Goal: Transaction & Acquisition: Purchase product/service

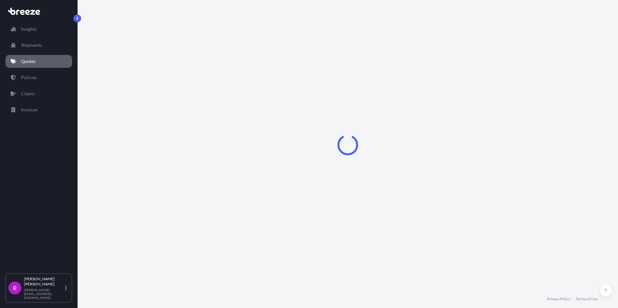
select select "Road"
select select "Sea"
select select "2"
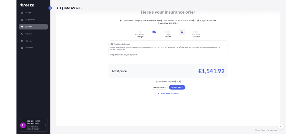
scroll to position [382, 0]
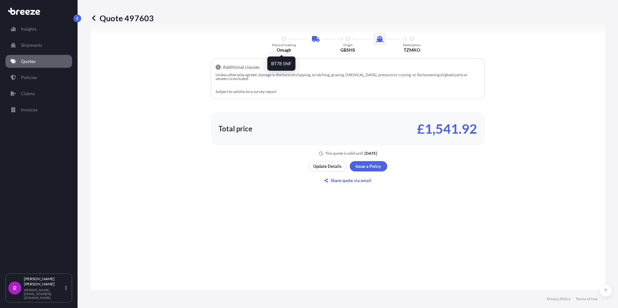
click at [277, 48] on p "Omagh" at bounding box center [284, 50] width 15 height 6
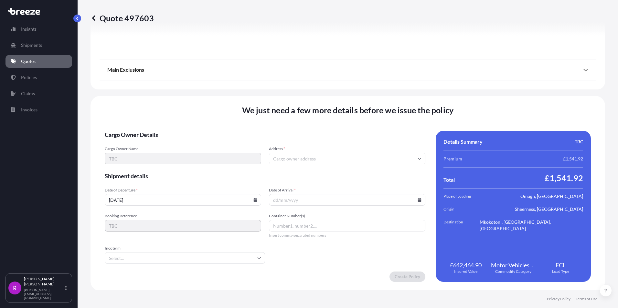
scroll to position [823, 0]
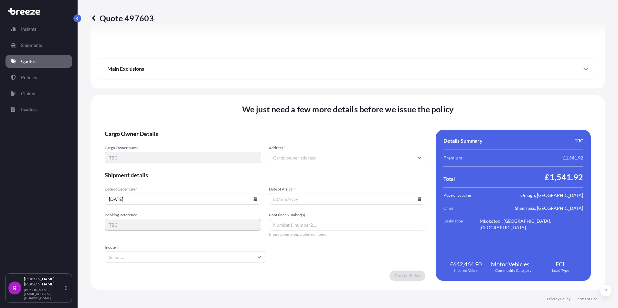
click at [69, 155] on div "Insights Shipments Quotes Policies Claims Invoices R [PERSON_NAME] [PERSON_NAME…" at bounding box center [309, 154] width 618 height 308
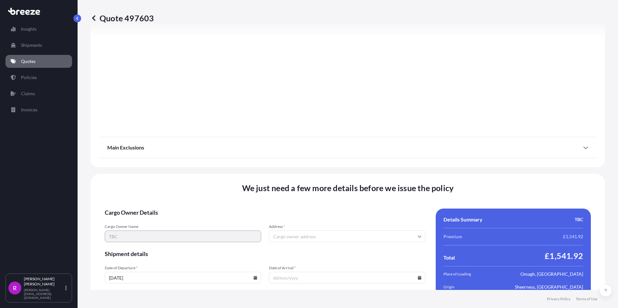
scroll to position [564, 0]
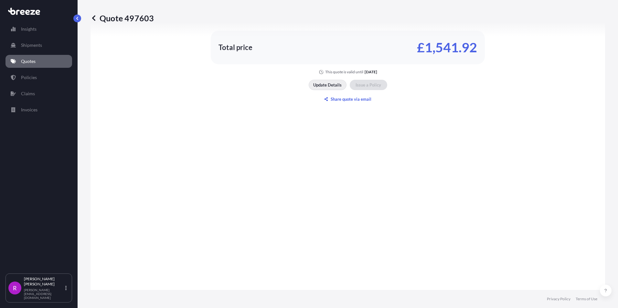
click at [333, 85] on p "Update Details" at bounding box center [327, 85] width 28 height 6
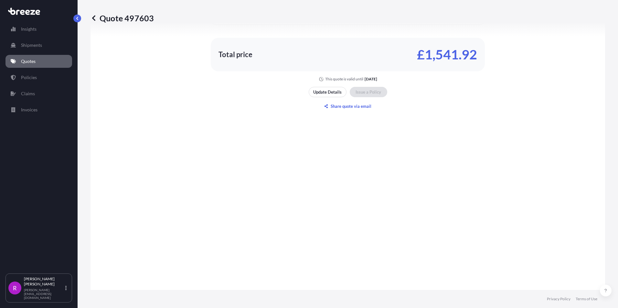
scroll to position [495, 0]
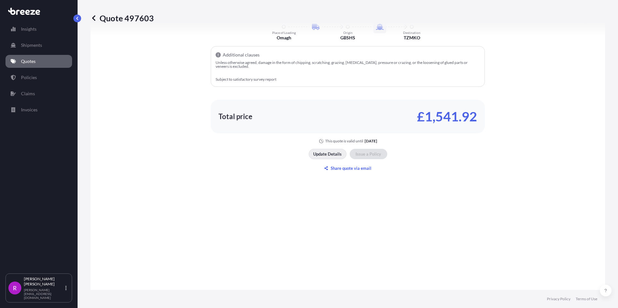
click at [317, 154] on p "Update Details" at bounding box center [327, 154] width 28 height 6
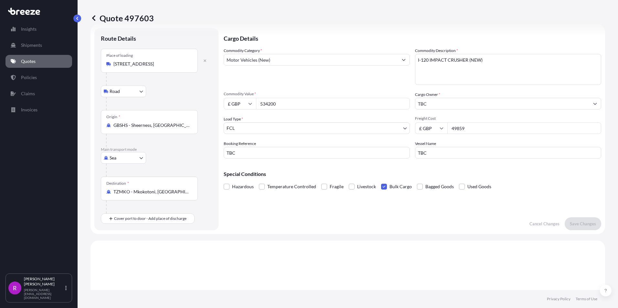
scroll to position [10, 0]
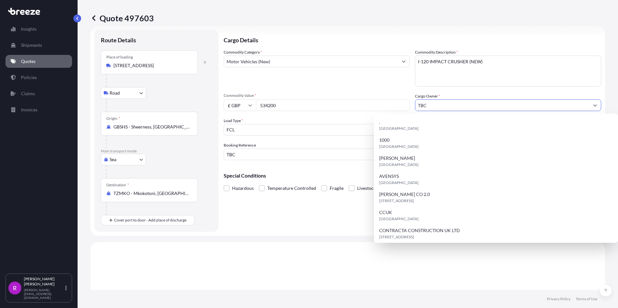
click at [436, 102] on input "TBC" at bounding box center [502, 106] width 174 height 12
drag, startPoint x: 431, startPoint y: 104, endPoint x: 394, endPoint y: 102, distance: 36.6
click at [394, 102] on div "Commodity Category * Motor Vehicles (New) Commodity Description * I-120 IMPACT …" at bounding box center [413, 104] width 378 height 111
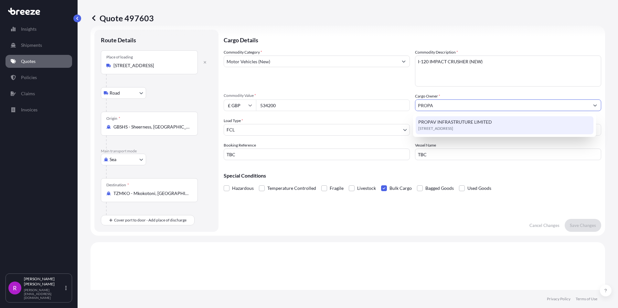
click at [459, 124] on span "PROPAV INFRASTRUTURE LIMITED" at bounding box center [455, 122] width 74 height 6
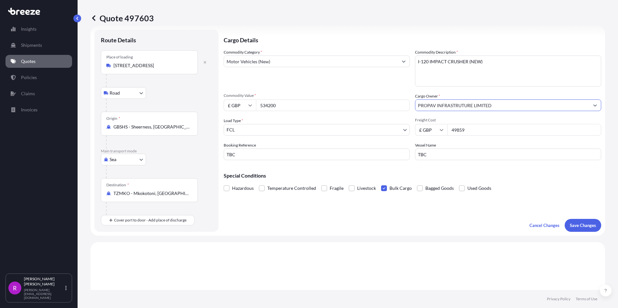
type input "PROPAV INFRASTRUTURE LIMITED"
drag, startPoint x: 251, startPoint y: 157, endPoint x: 188, endPoint y: 152, distance: 63.0
click at [192, 152] on form "Route Details Place of loading [GEOGRAPHIC_DATA] 5NF, UK Road Road Rail Origin …" at bounding box center [348, 131] width 515 height 210
type input "FSE-663"
drag, startPoint x: 435, startPoint y: 155, endPoint x: 402, endPoint y: 156, distance: 32.7
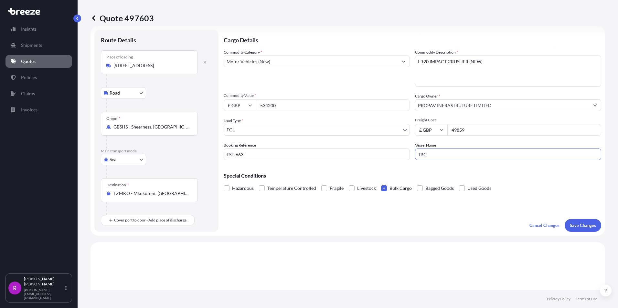
click at [405, 156] on div "Commodity Category * Motor Vehicles (New) Commodity Description * I-120 IMPACT …" at bounding box center [413, 104] width 378 height 111
paste input "SWIFT ACE"
click at [461, 156] on input "SWIFT ACE" at bounding box center [508, 155] width 186 height 12
paste input "SFA141A"
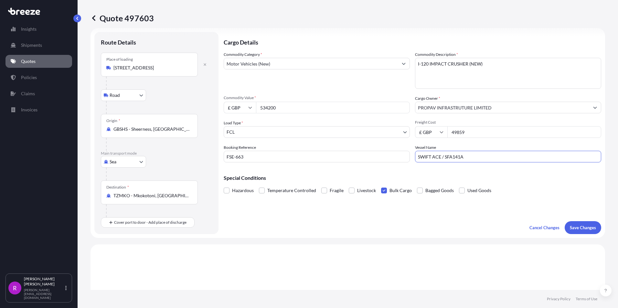
scroll to position [0, 0]
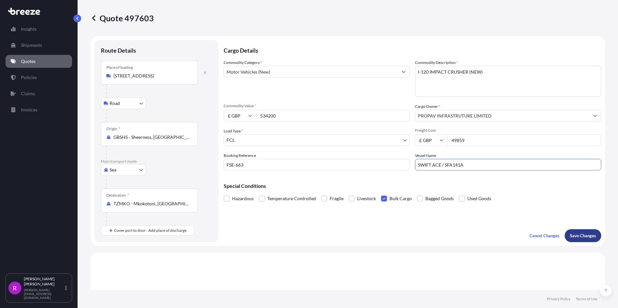
type input "SWIFT ACE / SFA141A"
click at [573, 238] on p "Save Changes" at bounding box center [583, 236] width 26 height 6
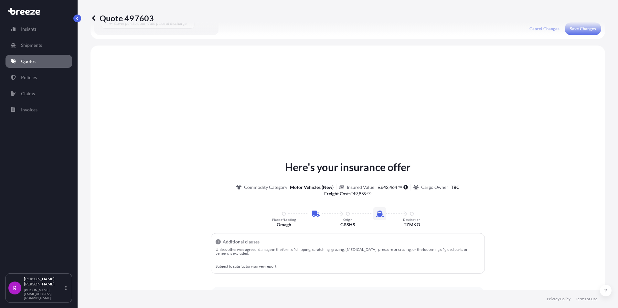
scroll to position [220, 0]
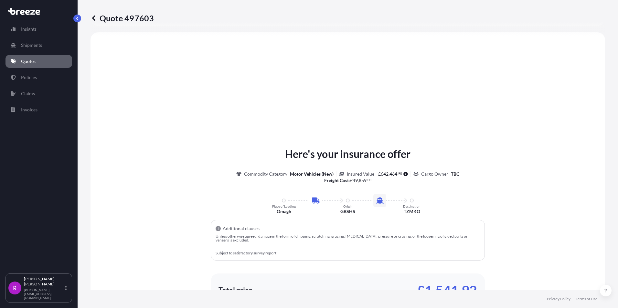
select select "Road"
select select "Sea"
select select "2"
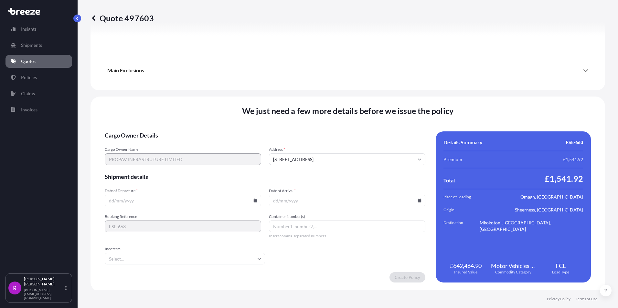
scroll to position [823, 0]
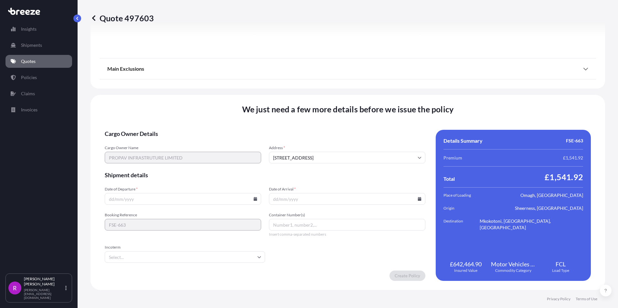
click at [112, 200] on input "Date of Departure *" at bounding box center [183, 199] width 156 height 12
type input "[DATE]"
click at [272, 199] on input "Date of Arrival *" at bounding box center [347, 199] width 156 height 12
type input "[DATE]"
click at [300, 226] on input "Container Number(s)" at bounding box center [347, 225] width 156 height 12
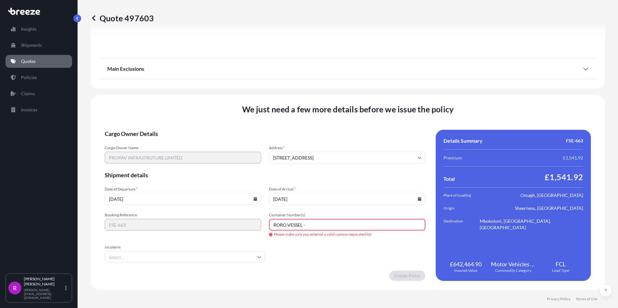
click at [308, 226] on input "RORO VESSEL -" at bounding box center [347, 225] width 156 height 12
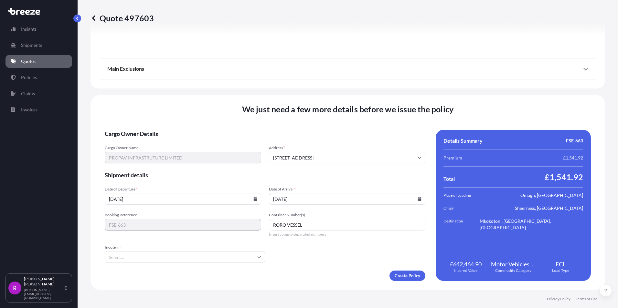
click at [316, 228] on input "RORO VESSEL" at bounding box center [347, 225] width 156 height 12
paste input "251699001001"
type input "RORO VESSEL 251699001001"
click at [134, 260] on input "Incoterm" at bounding box center [185, 258] width 160 height 12
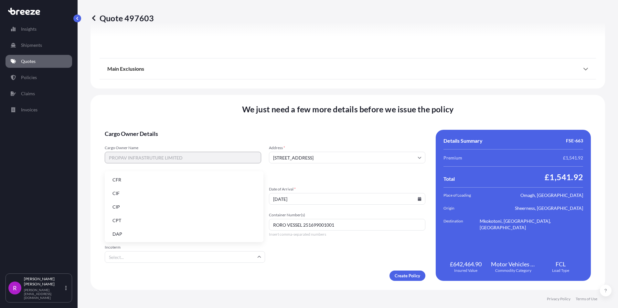
click at [119, 193] on li "CIF" at bounding box center [184, 194] width 154 height 12
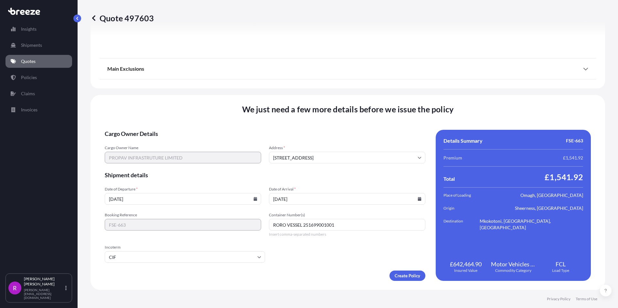
drag, startPoint x: 299, startPoint y: 274, endPoint x: 306, endPoint y: 279, distance: 8.9
click at [299, 274] on div "Create Policy" at bounding box center [265, 276] width 321 height 10
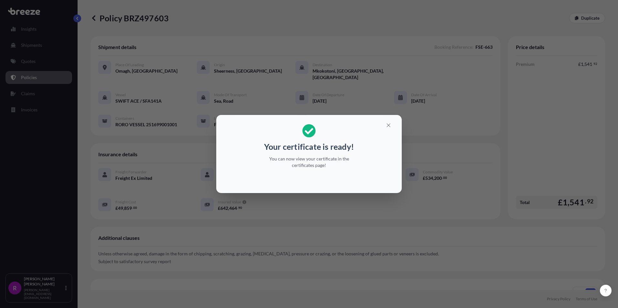
click at [401, 113] on div "Your certificate is ready! You can now view your certificate in the certificate…" at bounding box center [309, 154] width 618 height 308
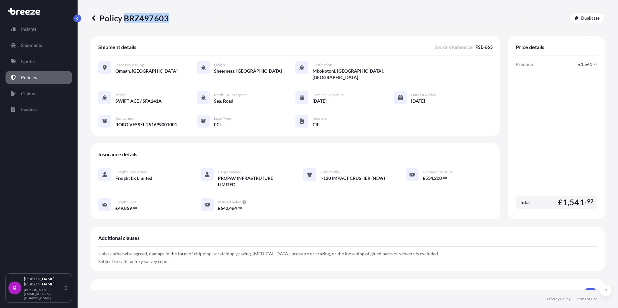
drag, startPoint x: 123, startPoint y: 15, endPoint x: 166, endPoint y: 18, distance: 42.8
click at [166, 18] on p "Policy BRZ497603" at bounding box center [130, 18] width 78 height 10
copy p "BRZ497603"
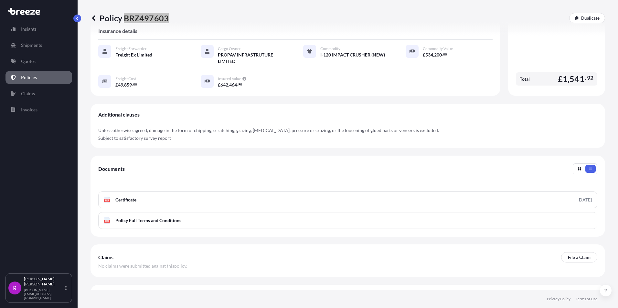
scroll to position [133, 0]
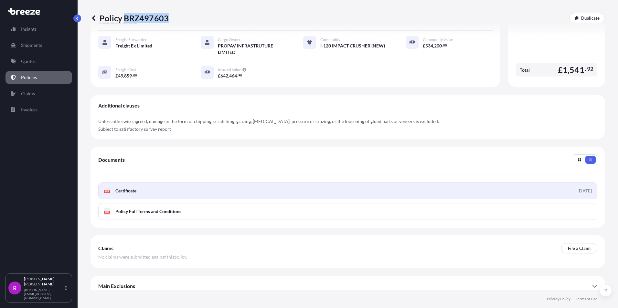
click at [129, 188] on span "Certificate" at bounding box center [125, 191] width 21 height 6
